Goal: Task Accomplishment & Management: Complete application form

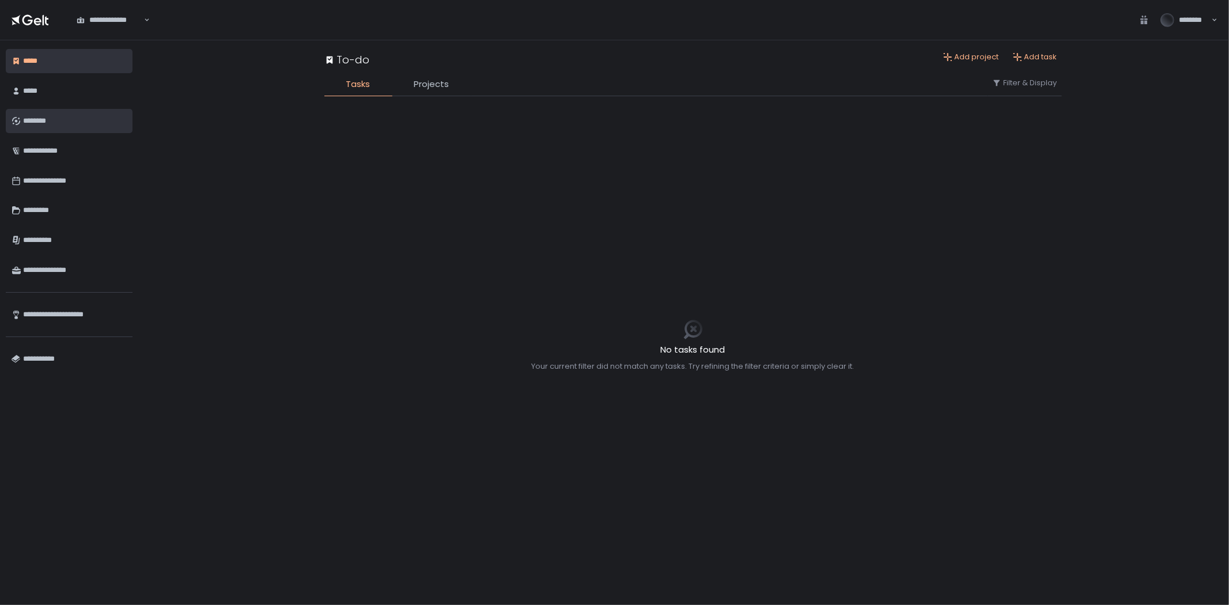
click at [46, 111] on div "********" at bounding box center [75, 121] width 104 height 20
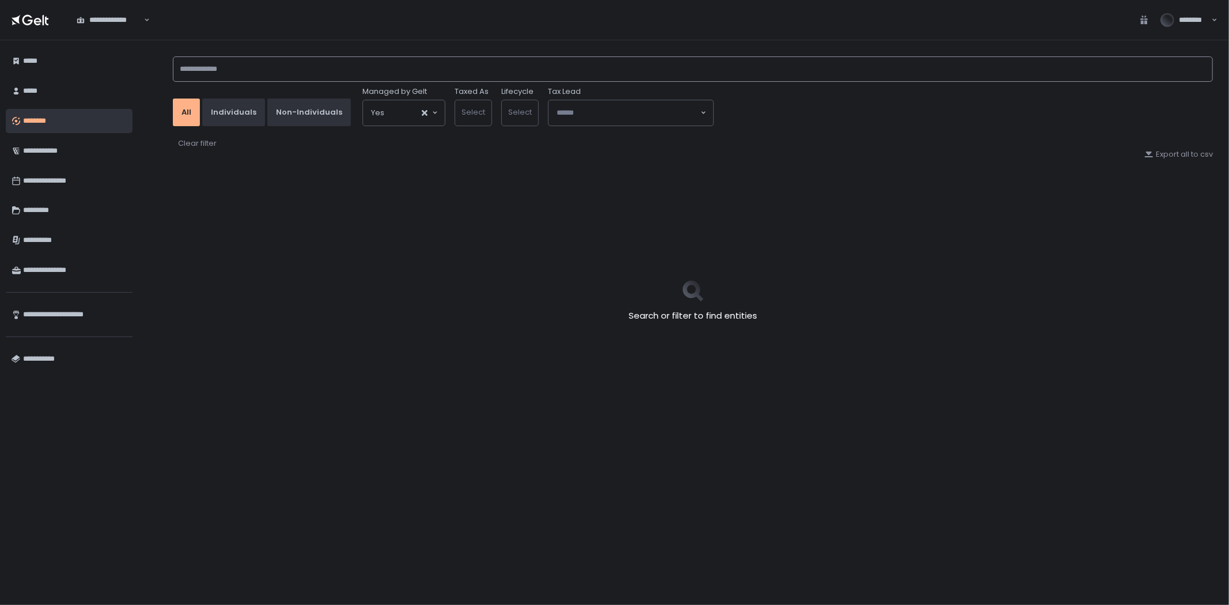
click at [291, 77] on input at bounding box center [693, 68] width 1040 height 25
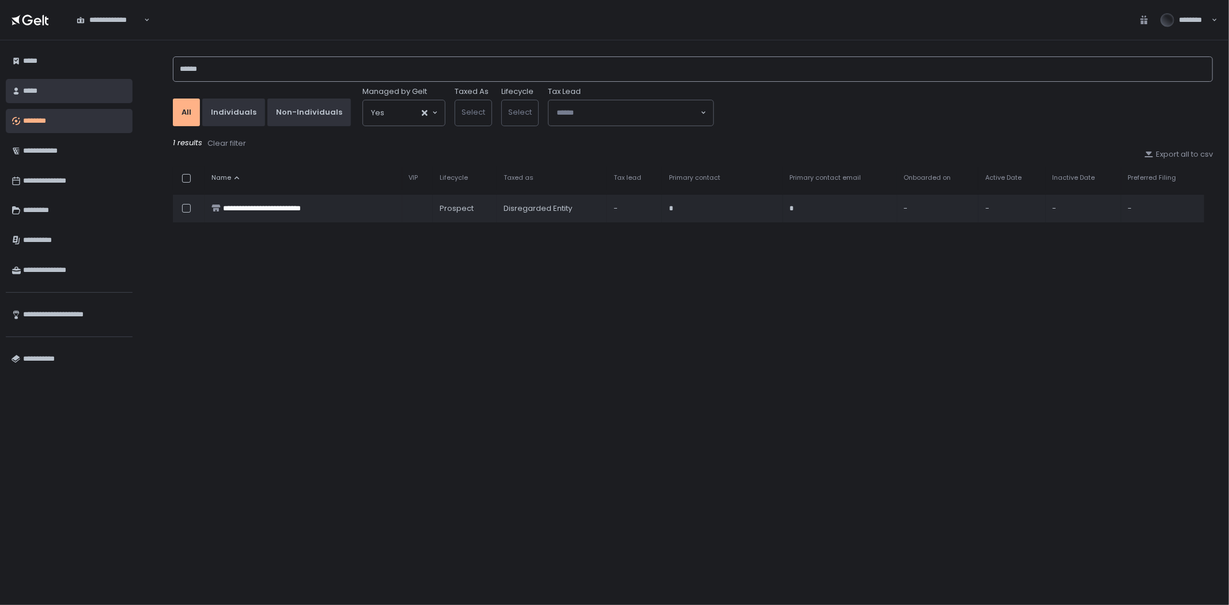
drag, startPoint x: 245, startPoint y: 72, endPoint x: 93, endPoint y: 85, distance: 152.7
click at [93, 85] on div "**********" at bounding box center [614, 322] width 1229 height 565
type input "*****"
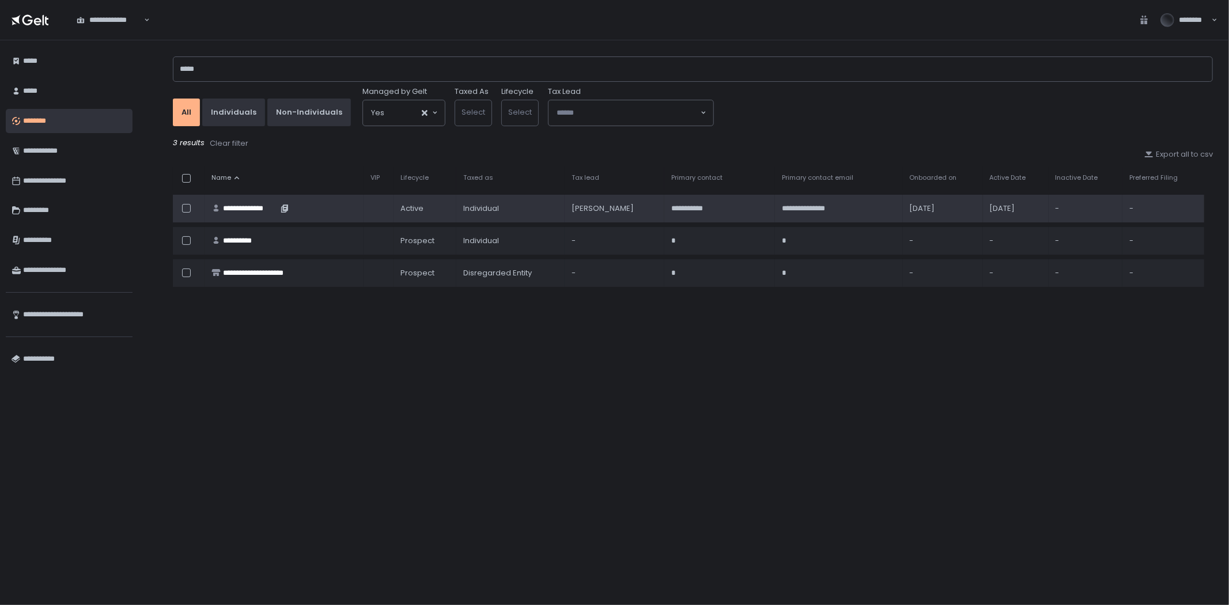
click at [272, 206] on div "**********" at bounding box center [250, 208] width 55 height 10
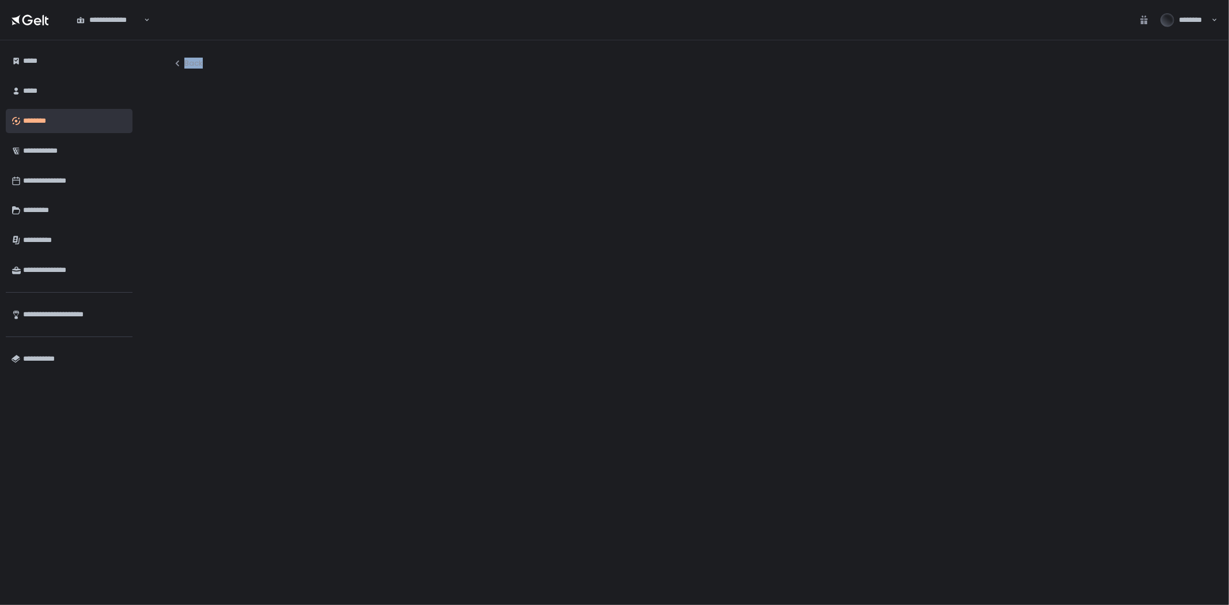
click at [272, 206] on div at bounding box center [693, 339] width 1040 height 510
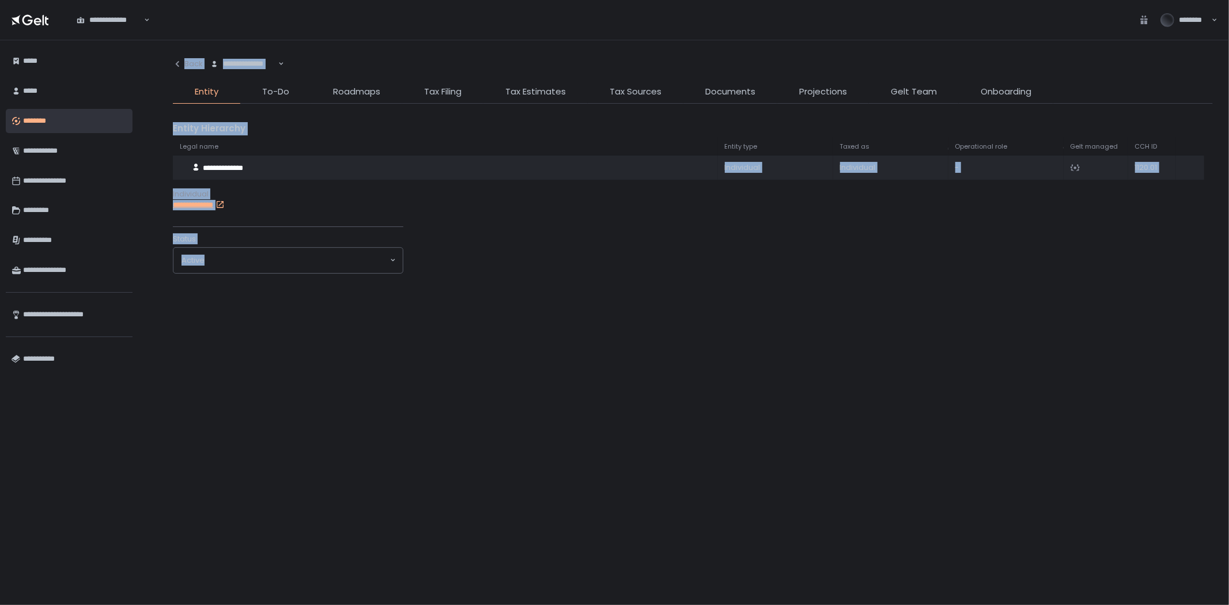
click at [287, 43] on div "**********" at bounding box center [693, 322] width 1073 height 565
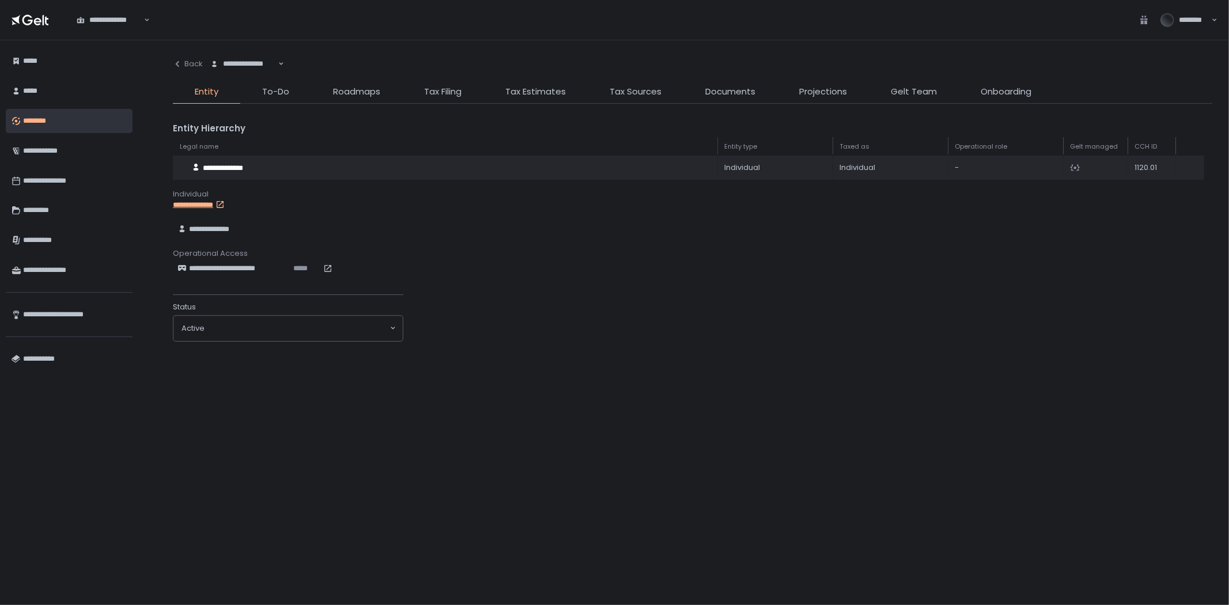
click at [749, 82] on div "**********" at bounding box center [693, 323] width 1040 height 542
drag, startPoint x: 749, startPoint y: 84, endPoint x: 748, endPoint y: 93, distance: 9.3
click at [749, 87] on div "**********" at bounding box center [693, 323] width 1040 height 542
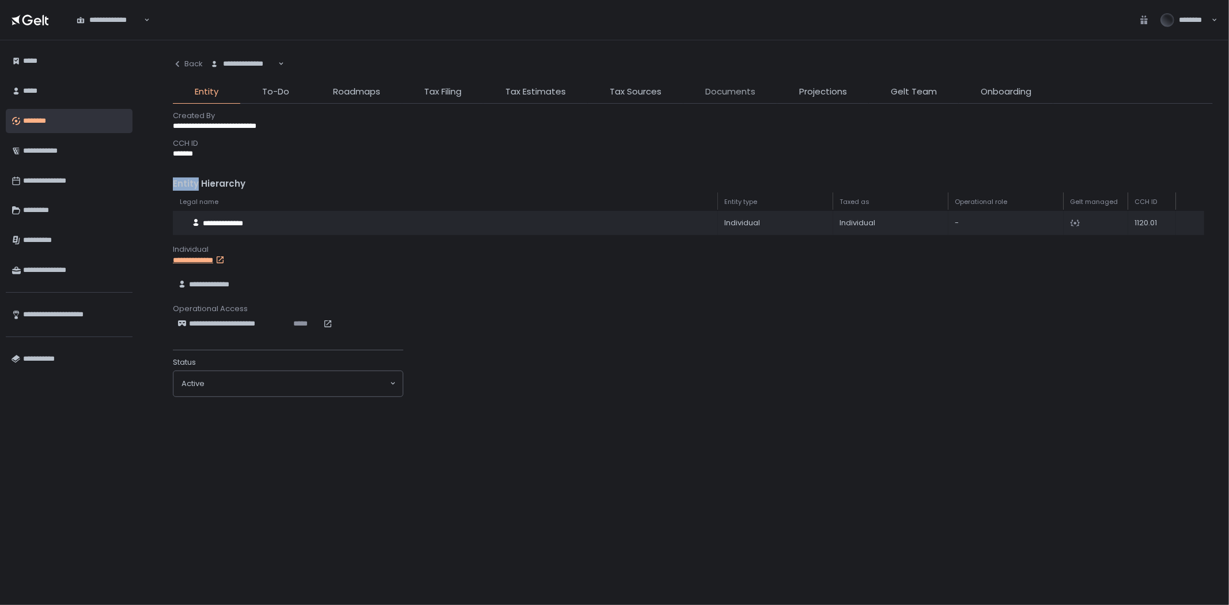
click at [748, 93] on span "Documents" at bounding box center [730, 91] width 50 height 13
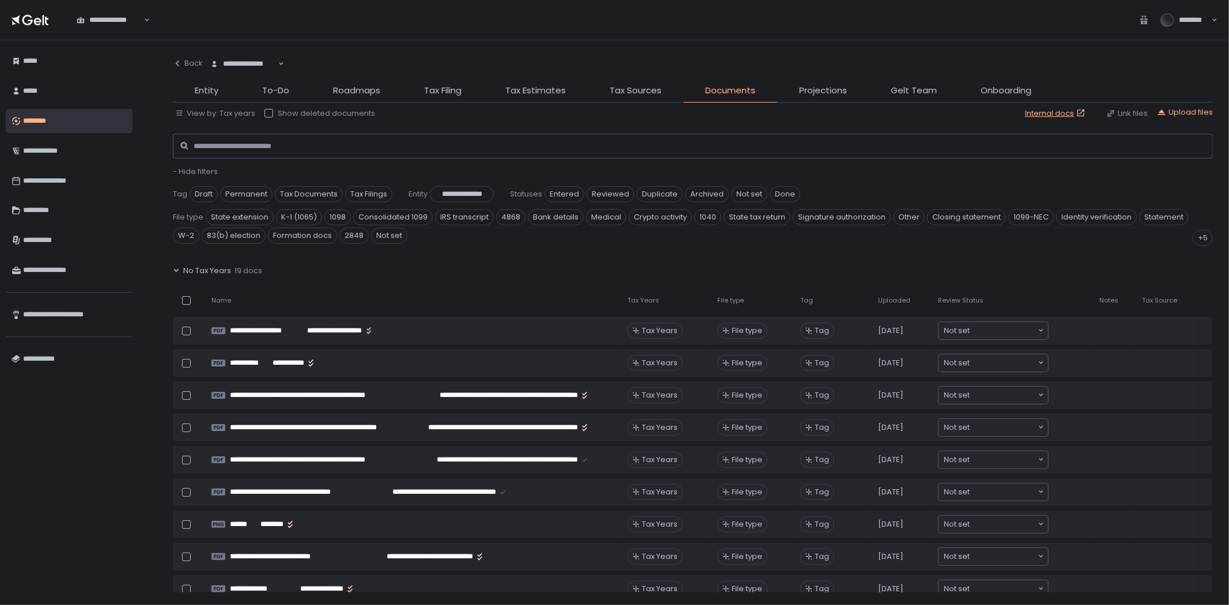
click at [171, 271] on div "**********" at bounding box center [693, 322] width 1073 height 565
click at [175, 269] on icon at bounding box center [176, 270] width 7 height 7
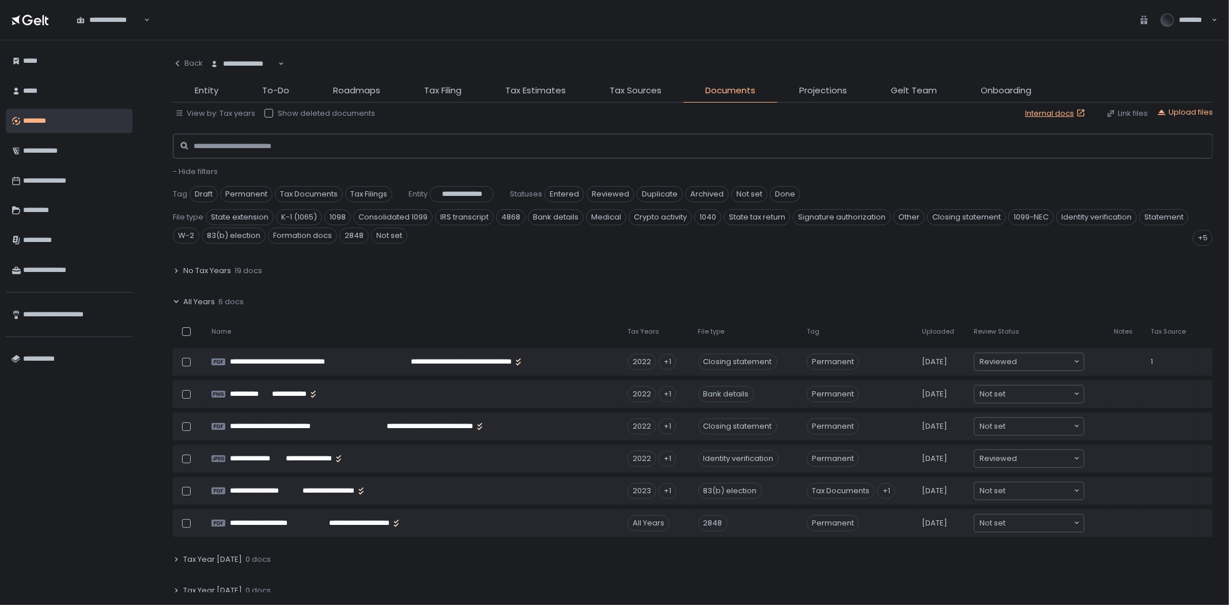
click at [176, 302] on icon at bounding box center [176, 301] width 5 height 3
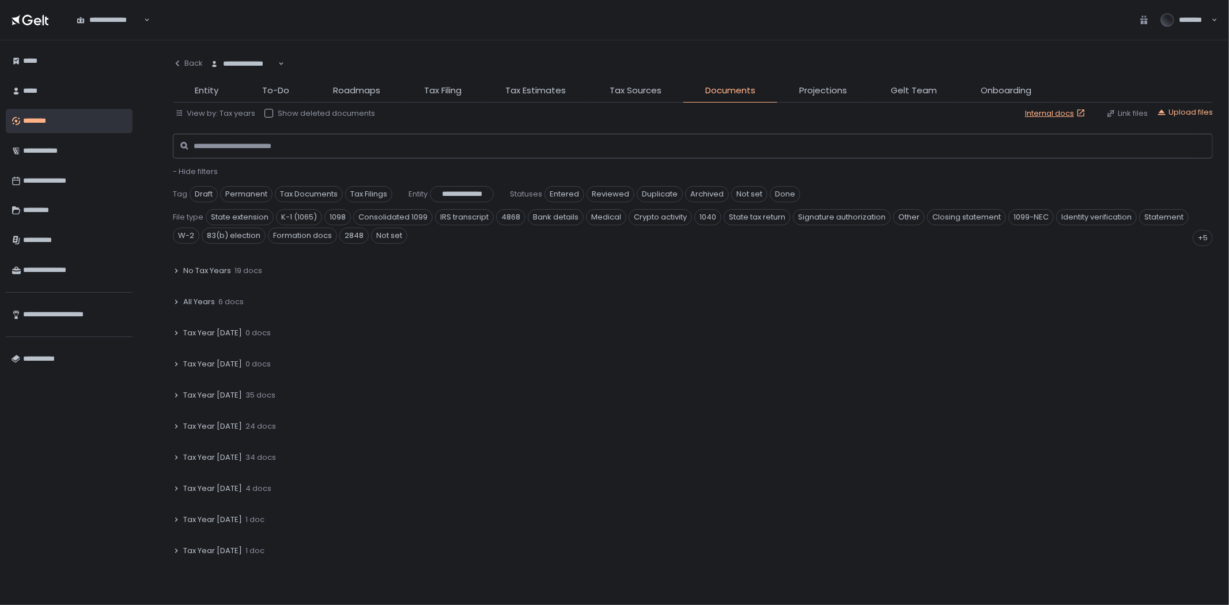
click at [177, 302] on icon at bounding box center [176, 302] width 3 height 4
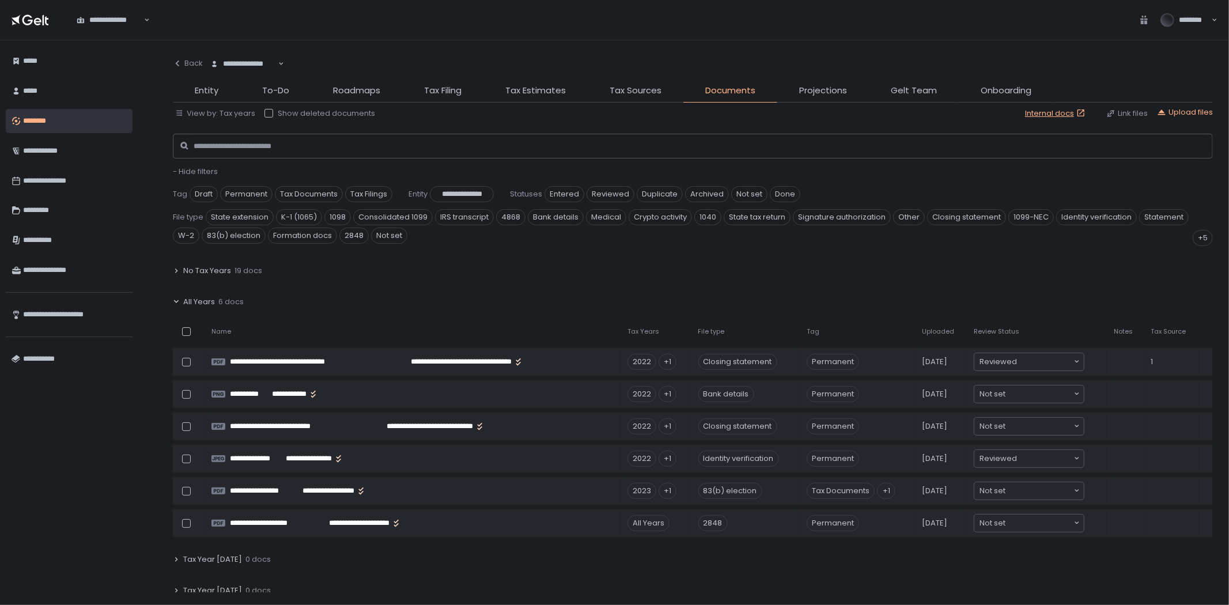
click at [181, 301] on div "All Years 6 docs" at bounding box center [693, 302] width 1040 height 27
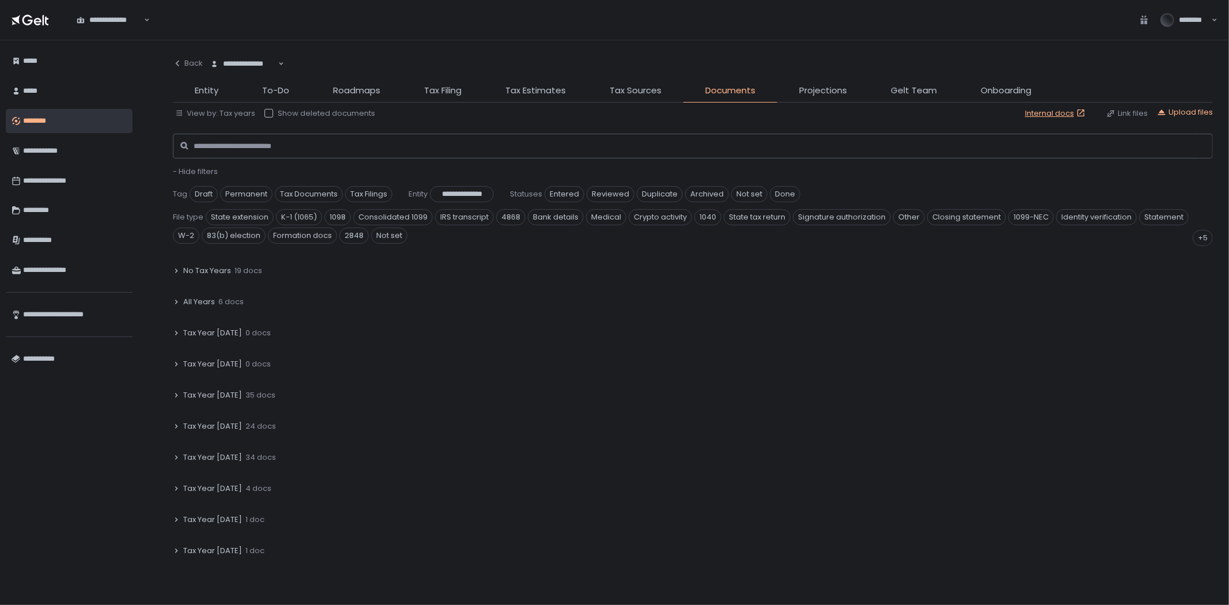
click at [179, 303] on icon at bounding box center [176, 302] width 7 height 7
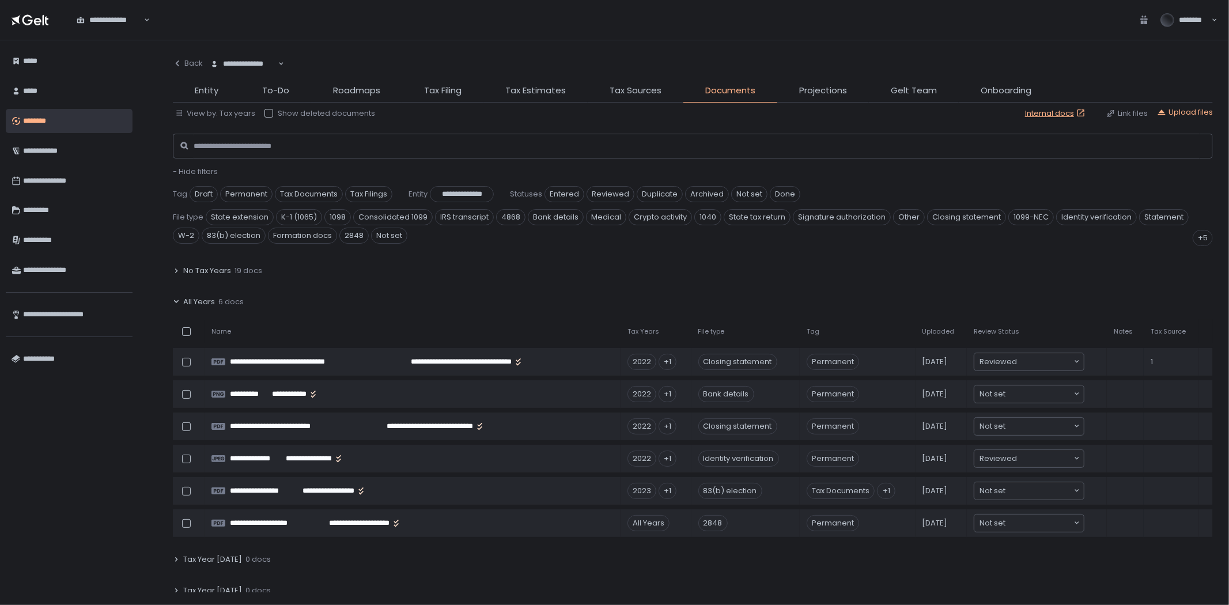
click at [179, 302] on icon at bounding box center [176, 302] width 7 height 7
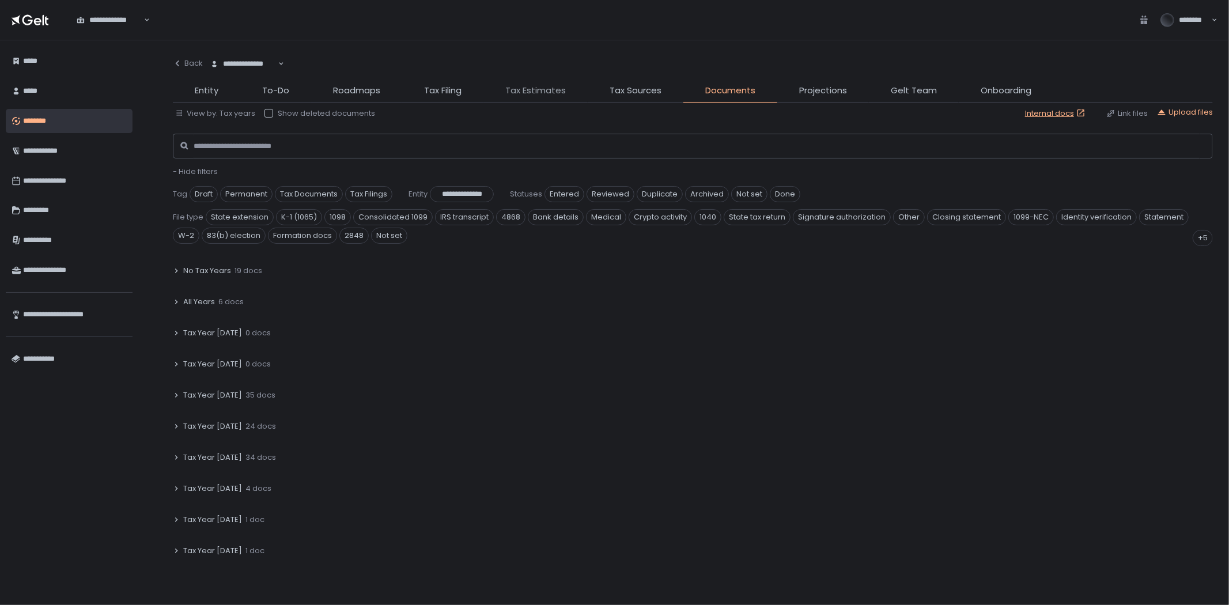
click at [557, 90] on span "Tax Estimates" at bounding box center [535, 90] width 61 height 13
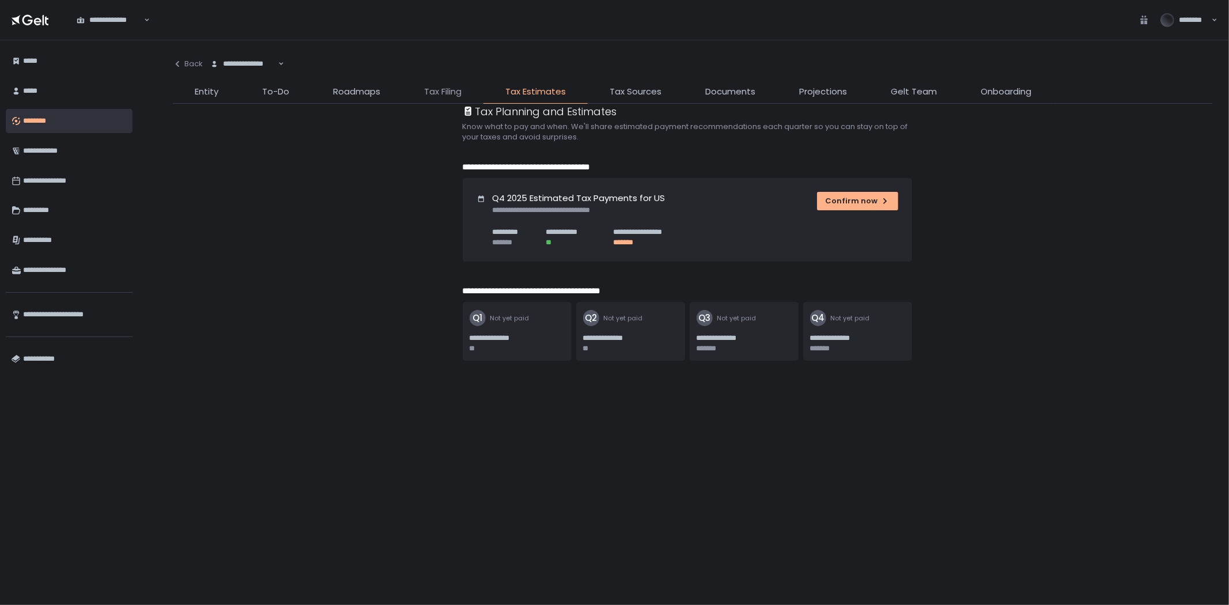
click at [450, 88] on span "Tax Filing" at bounding box center [442, 91] width 37 height 13
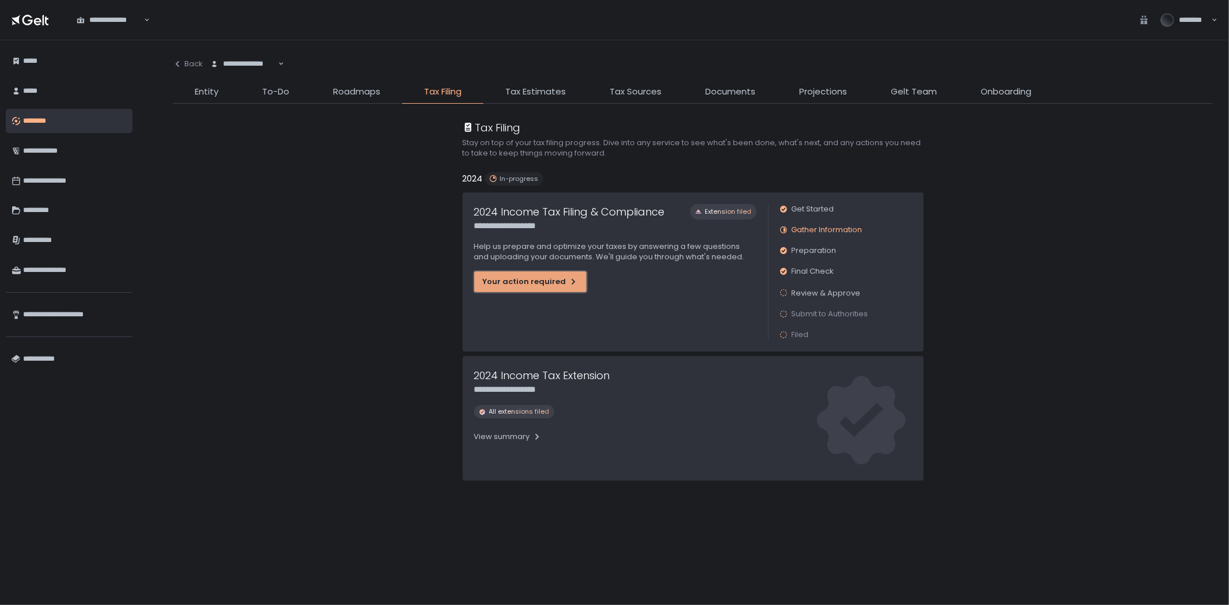
click at [554, 286] on div "Your action required" at bounding box center [530, 282] width 95 height 10
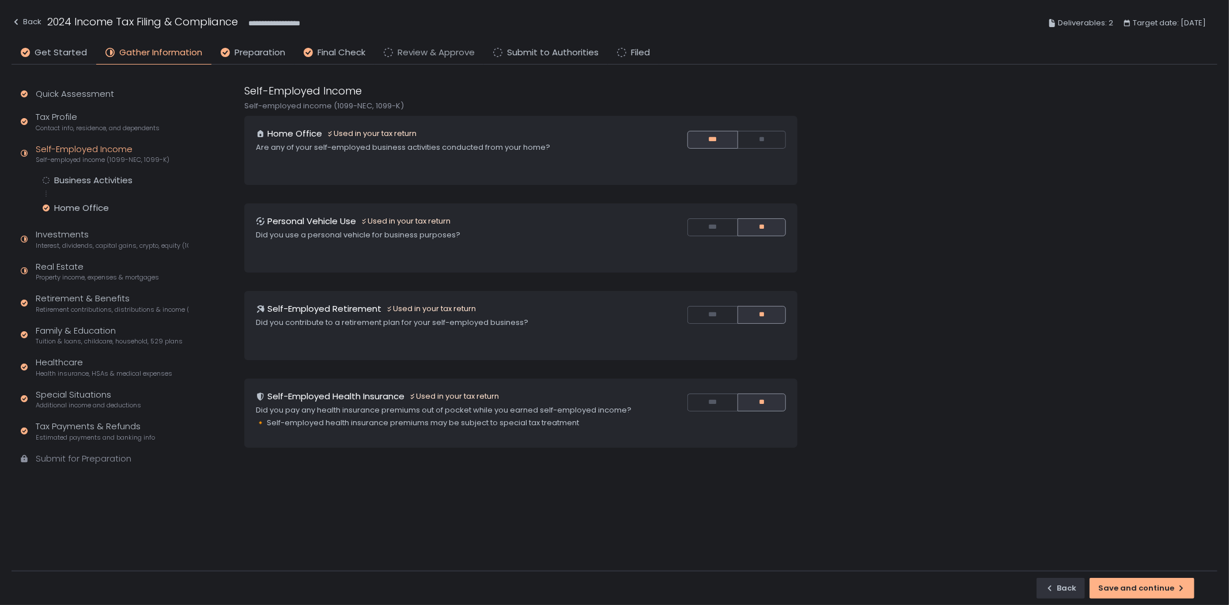
click at [398, 47] on span "Review & Approve" at bounding box center [436, 52] width 77 height 13
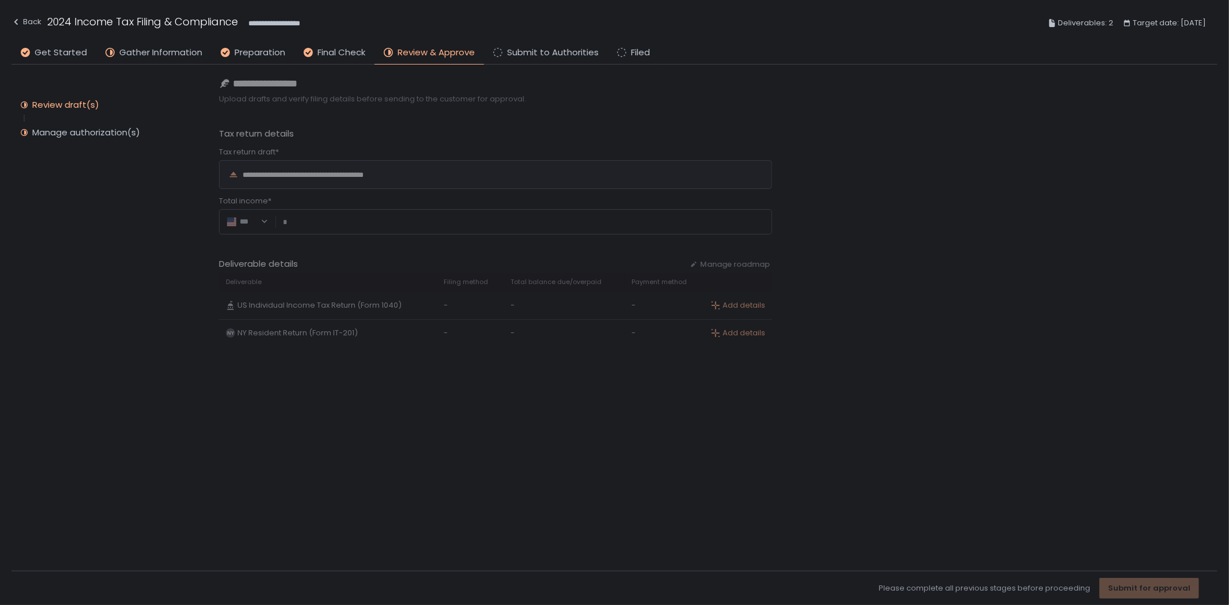
click at [329, 165] on div "**********" at bounding box center [718, 318] width 999 height 507
click at [43, 107] on div "Review draft(s)" at bounding box center [65, 105] width 67 height 12
click at [171, 52] on span "Gather Information" at bounding box center [160, 52] width 83 height 13
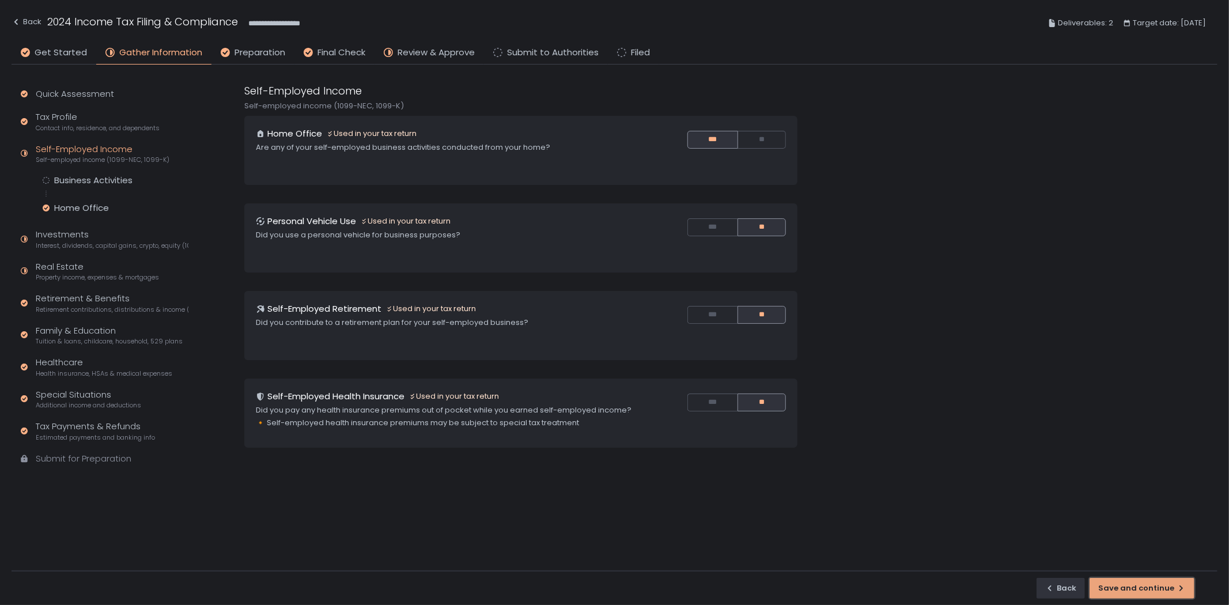
click at [1126, 580] on button "Save and continue" at bounding box center [1142, 588] width 105 height 21
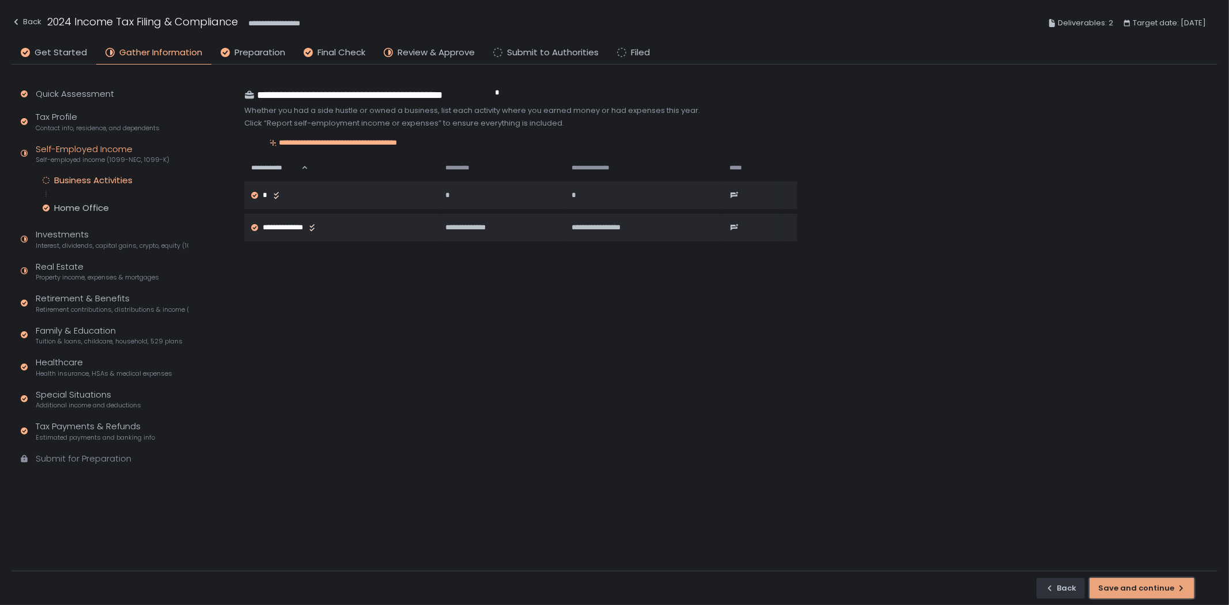
click at [1130, 594] on button "Save and continue" at bounding box center [1142, 588] width 105 height 21
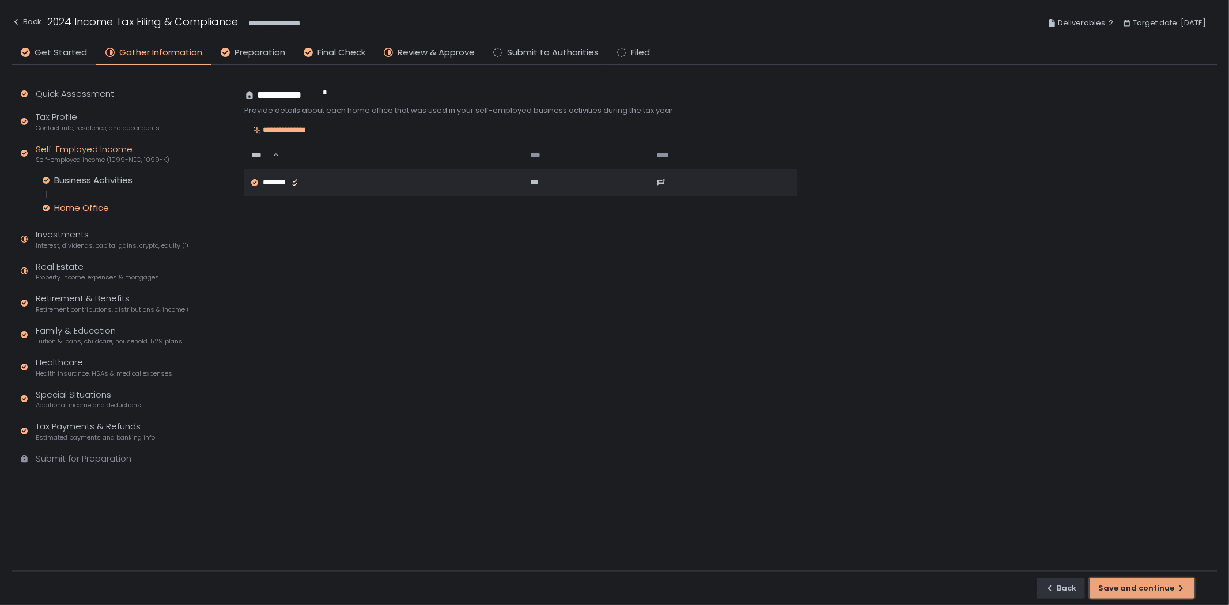
click at [1130, 591] on div "Save and continue" at bounding box center [1143, 588] width 88 height 10
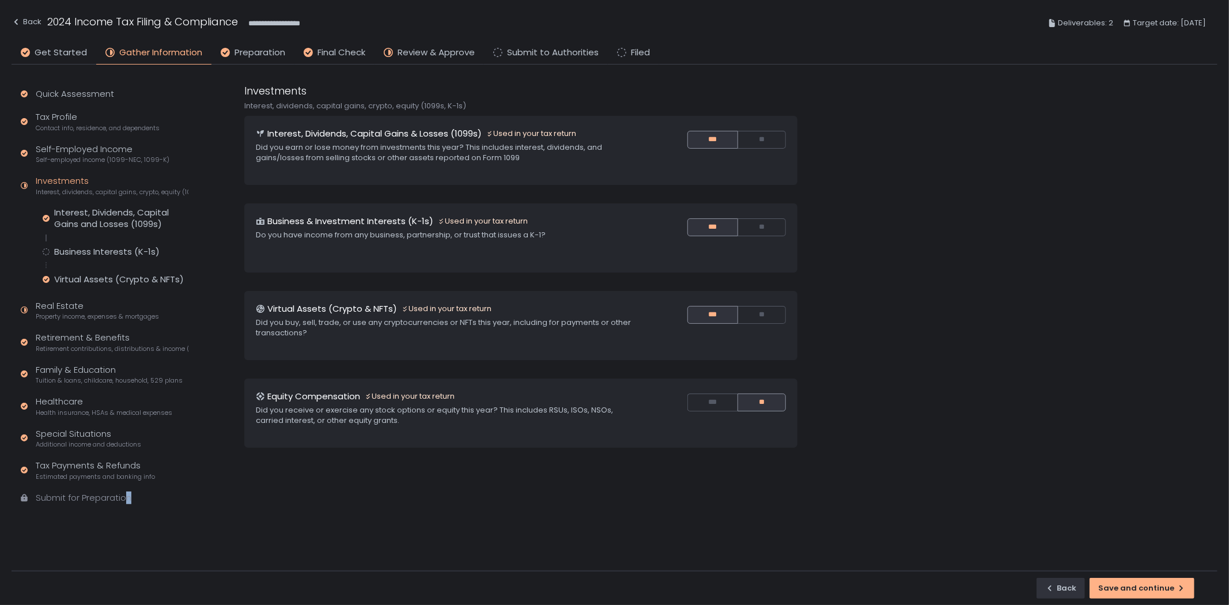
click at [129, 496] on div "Submit for Preparation" at bounding box center [84, 498] width 96 height 13
click at [1152, 586] on div "Save and continue" at bounding box center [1143, 588] width 88 height 10
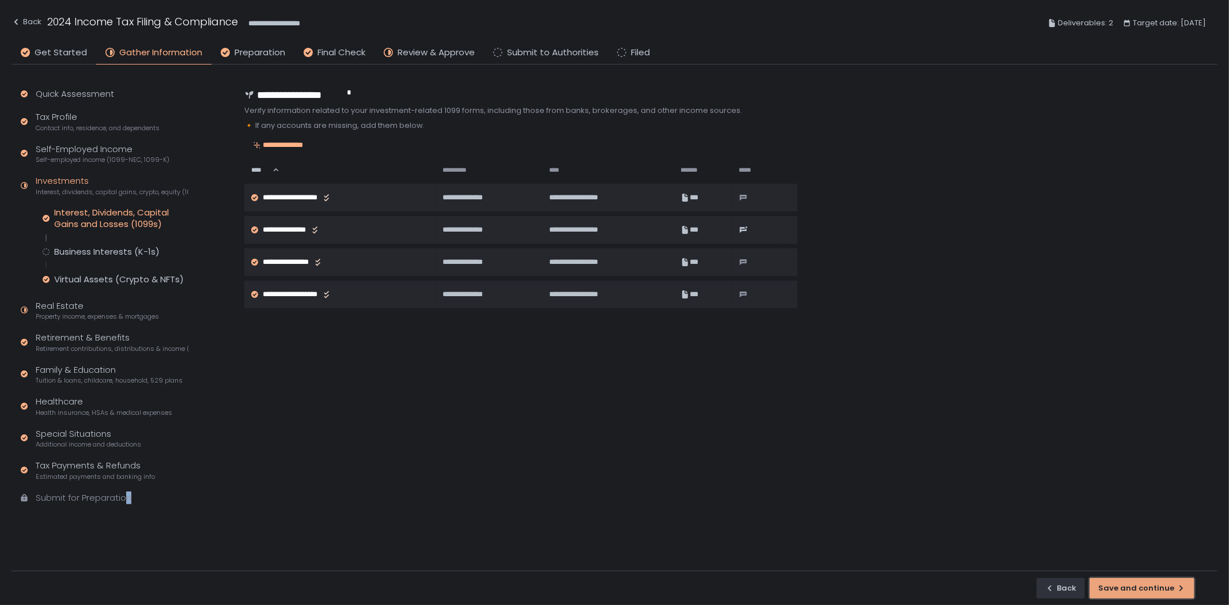
click at [1152, 586] on div "Save and continue" at bounding box center [1143, 588] width 88 height 10
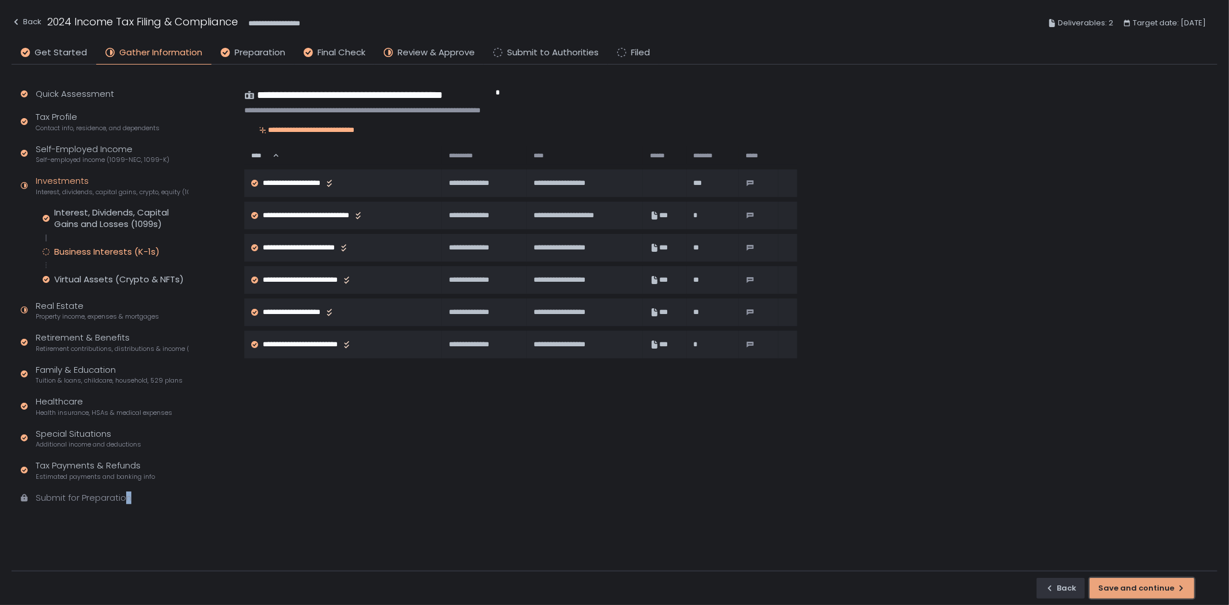
click at [1152, 586] on div "Save and continue" at bounding box center [1143, 588] width 88 height 10
click at [1152, 586] on div "Back Save and continue" at bounding box center [615, 588] width 1206 height 35
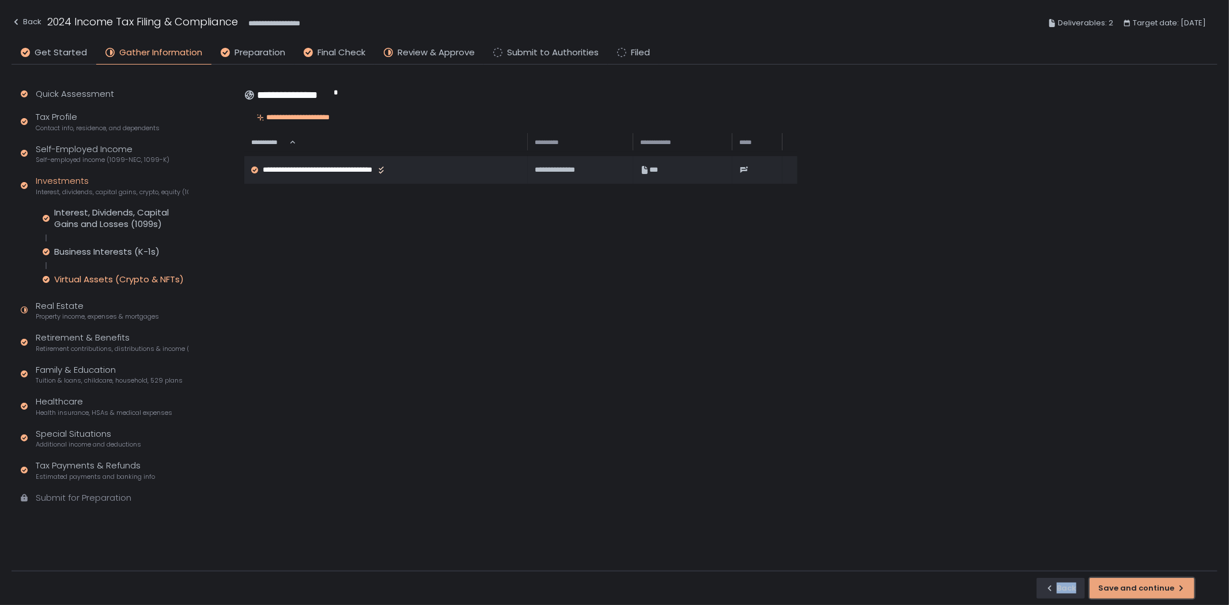
click at [1165, 595] on button "Save and continue" at bounding box center [1142, 588] width 105 height 21
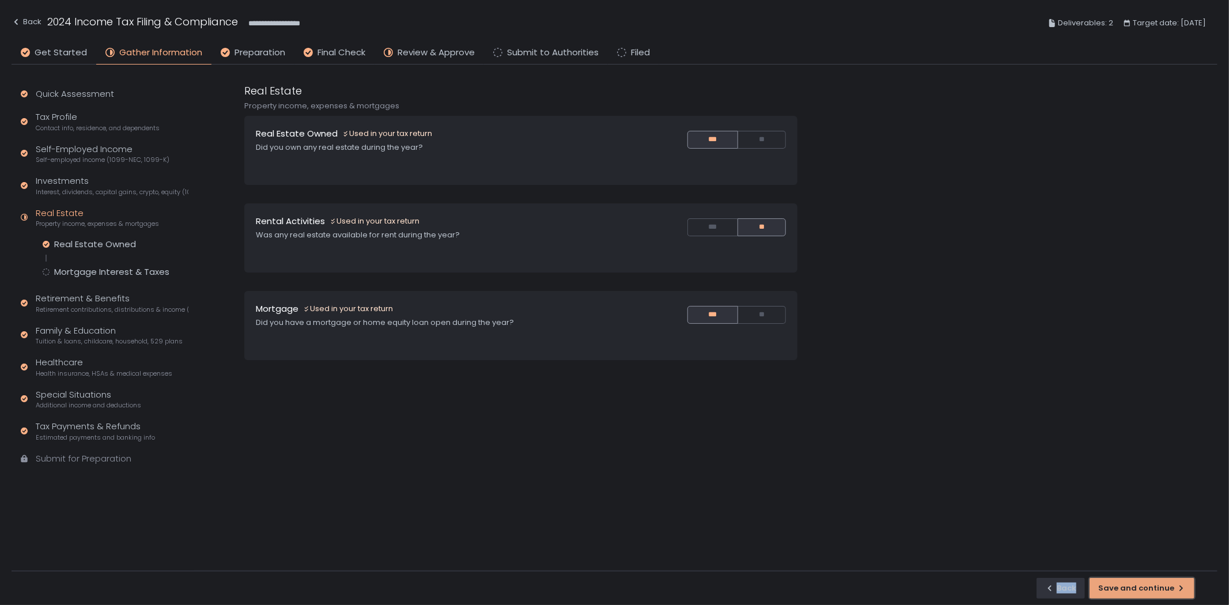
click at [1165, 595] on button "Save and continue" at bounding box center [1142, 588] width 105 height 21
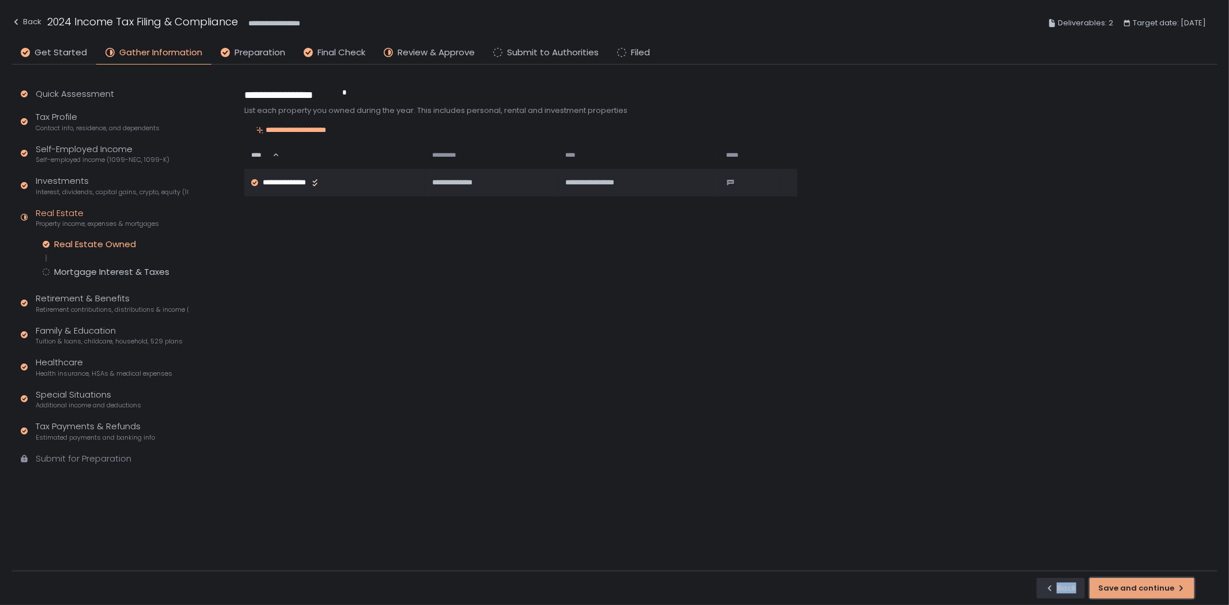
click at [1165, 594] on button "Save and continue" at bounding box center [1142, 588] width 105 height 21
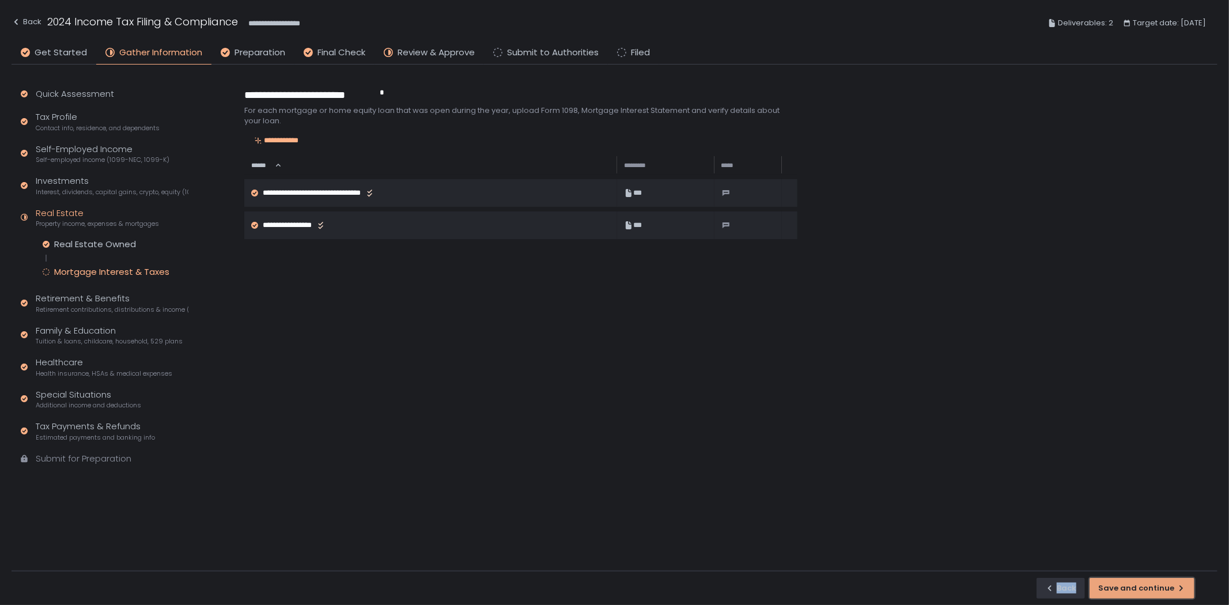
click at [1165, 594] on button "Save and continue" at bounding box center [1142, 588] width 105 height 21
click at [1165, 594] on div "Back Save and continue" at bounding box center [615, 588] width 1206 height 35
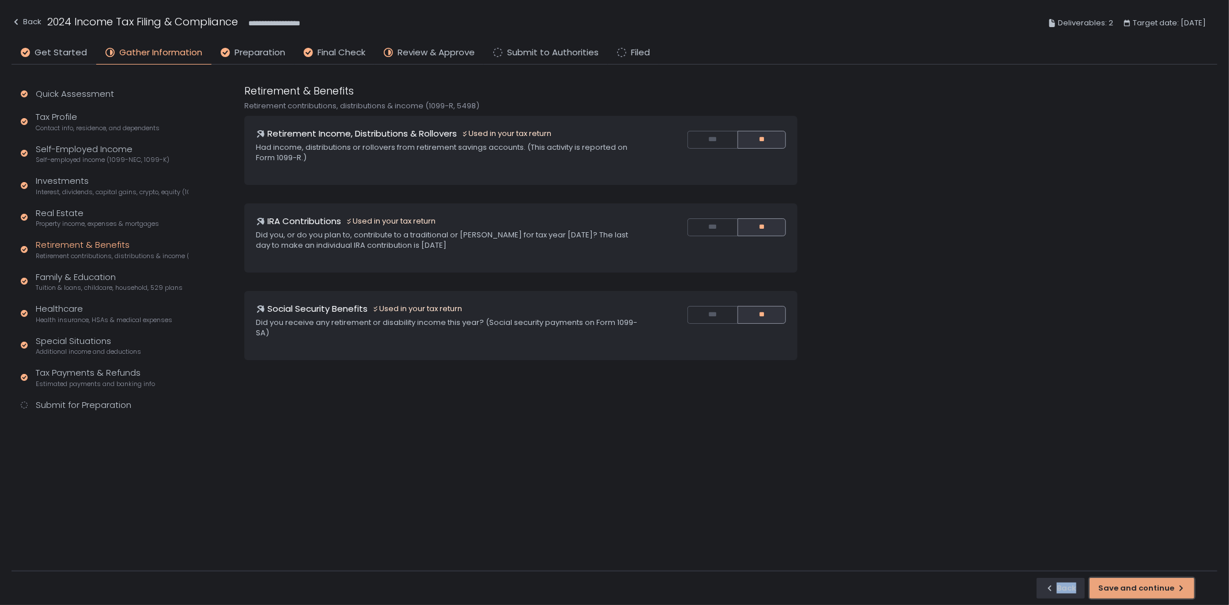
click at [1165, 594] on button "Save and continue" at bounding box center [1142, 588] width 105 height 21
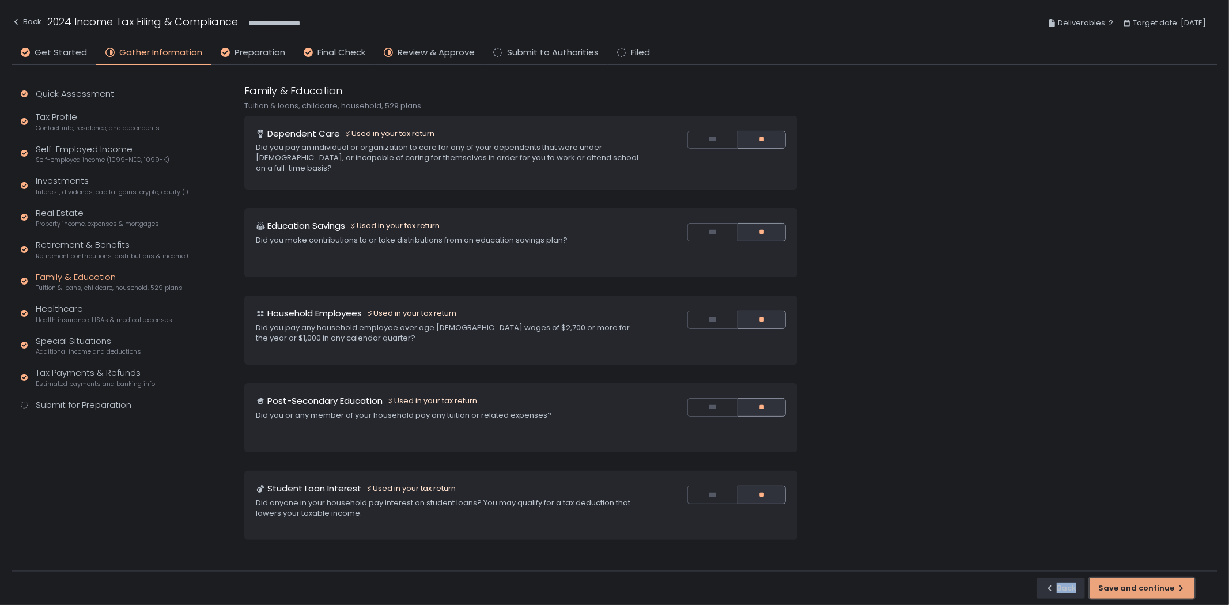
click at [1165, 593] on div "Save and continue" at bounding box center [1143, 588] width 88 height 10
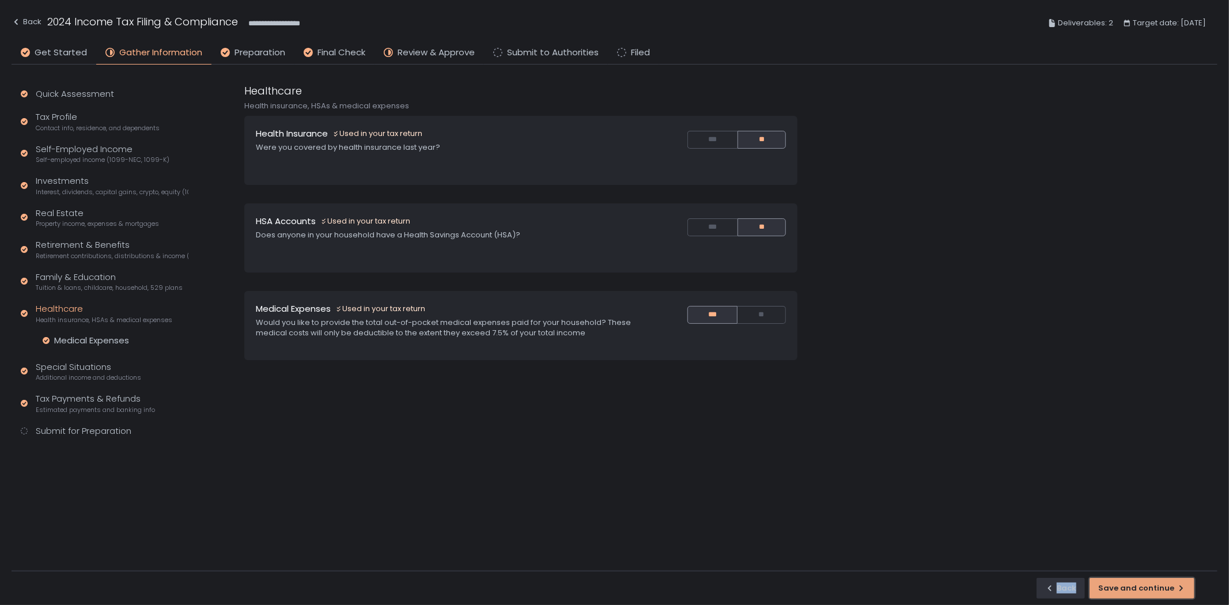
click at [1165, 593] on div "Save and continue" at bounding box center [1143, 588] width 88 height 10
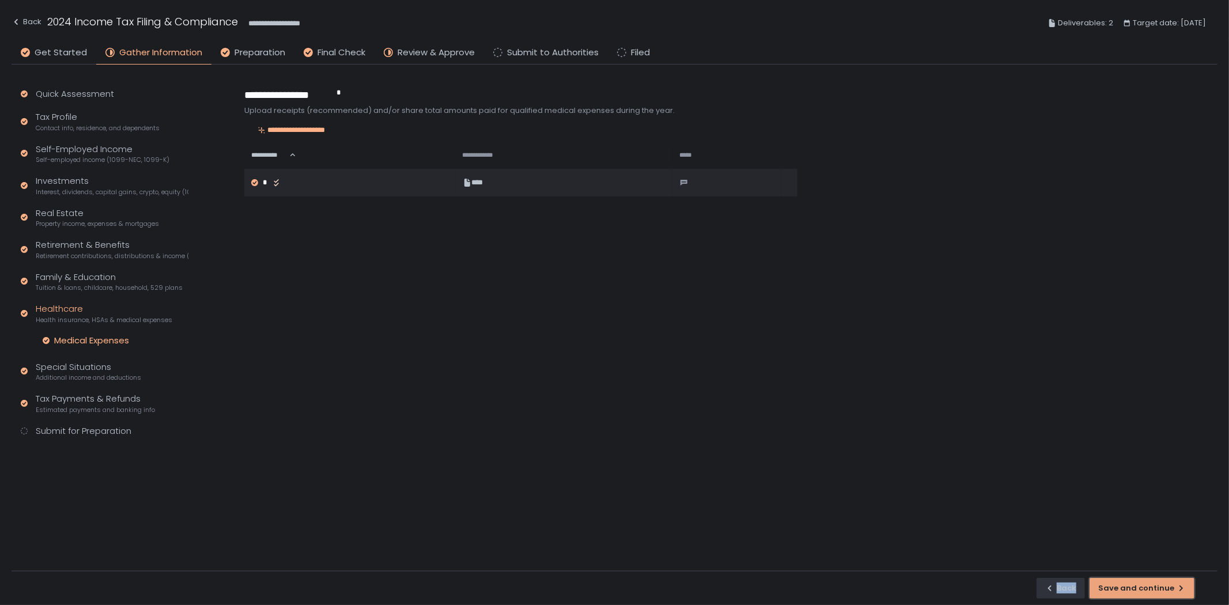
click at [1165, 593] on div "Save and continue" at bounding box center [1143, 588] width 88 height 10
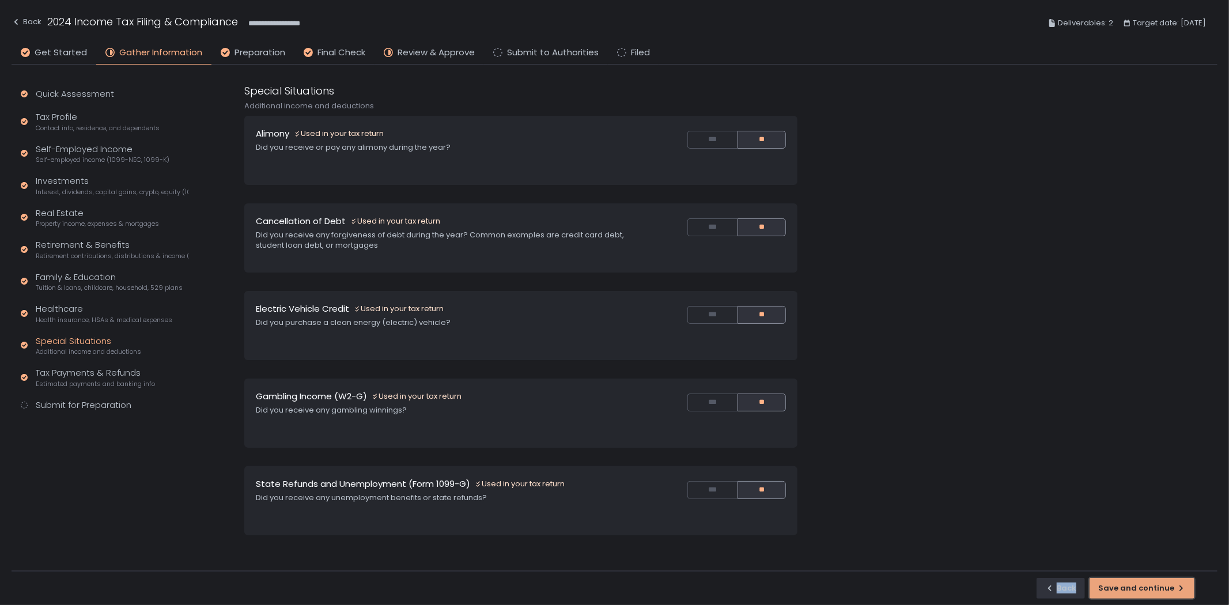
click at [1165, 593] on div "Save and continue" at bounding box center [1143, 588] width 88 height 10
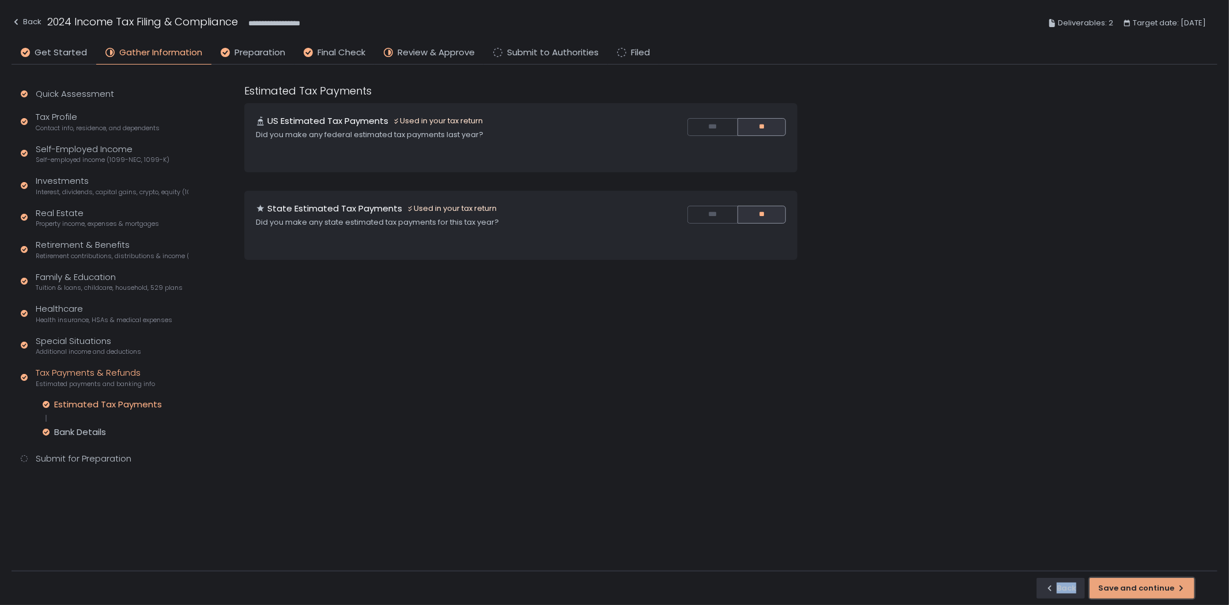
click at [1165, 593] on div "Save and continue" at bounding box center [1143, 588] width 88 height 10
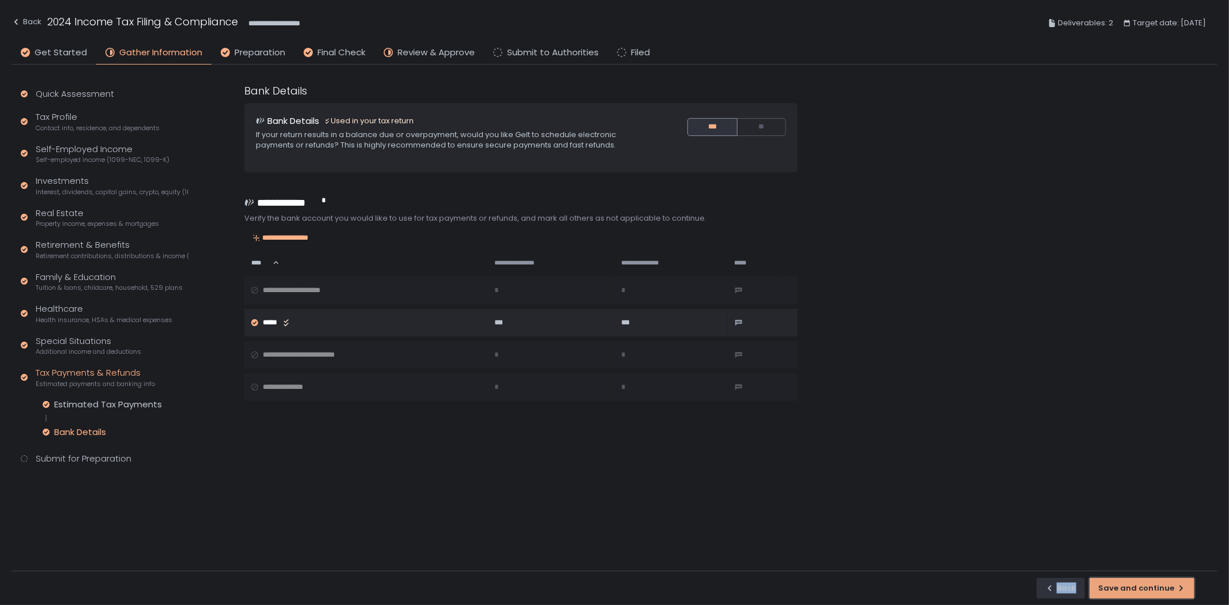
click at [1165, 593] on div "Save and continue" at bounding box center [1143, 588] width 88 height 10
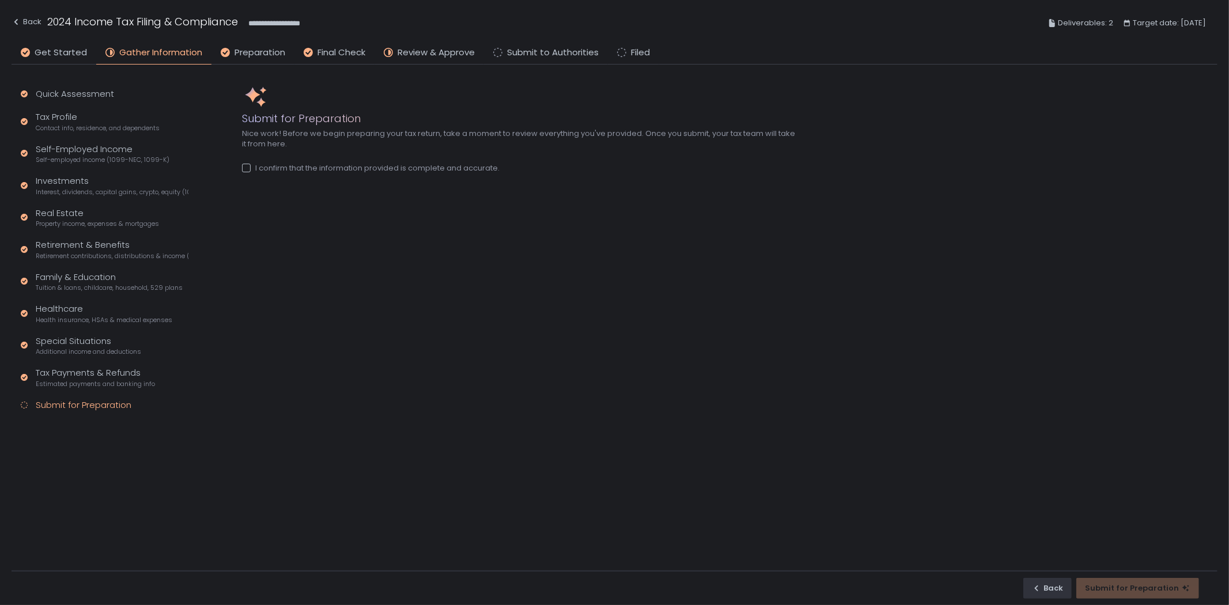
click at [250, 170] on div at bounding box center [246, 168] width 9 height 9
click at [1112, 581] on button "Submit for Preparation" at bounding box center [1138, 588] width 123 height 21
click at [441, 54] on span "Review & Approve" at bounding box center [436, 52] width 77 height 13
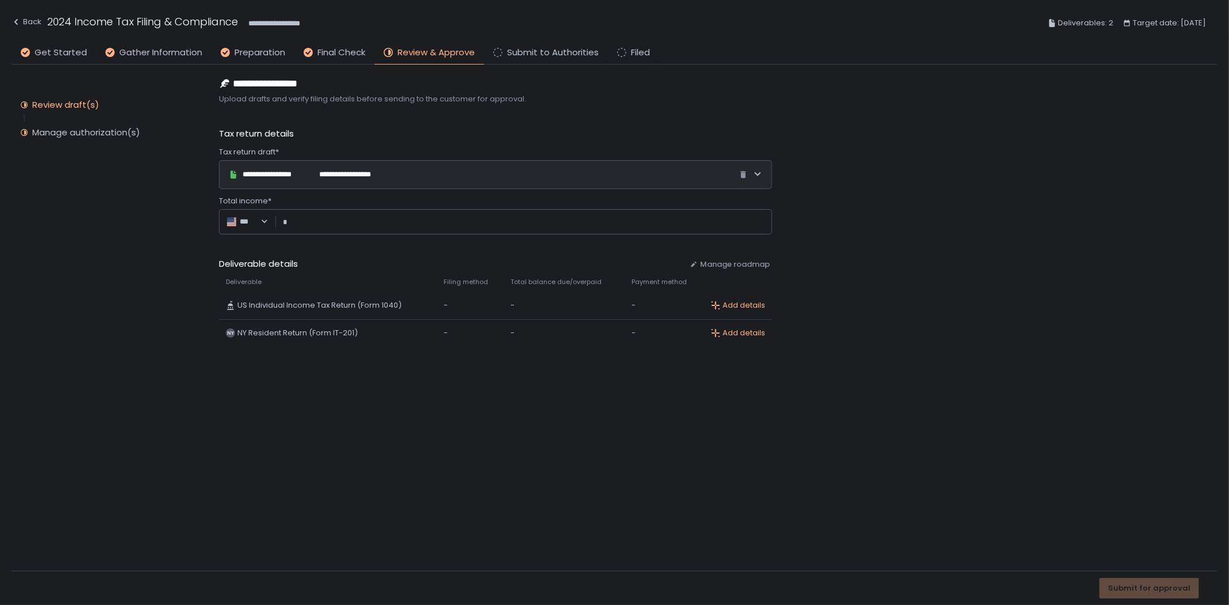
click at [297, 228] on input "Total income*" at bounding box center [527, 222] width 476 height 12
